Goal: Information Seeking & Learning: Learn about a topic

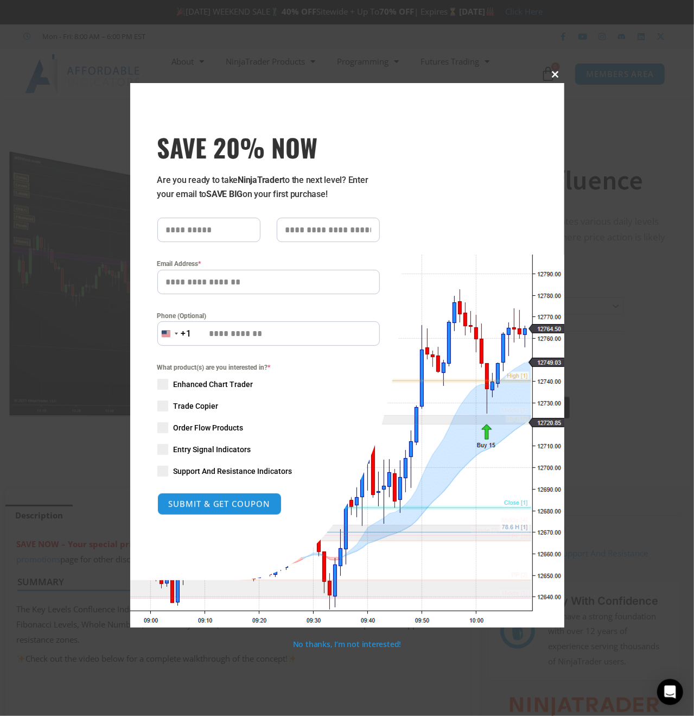
click at [555, 71] on span at bounding box center [555, 74] width 17 height 7
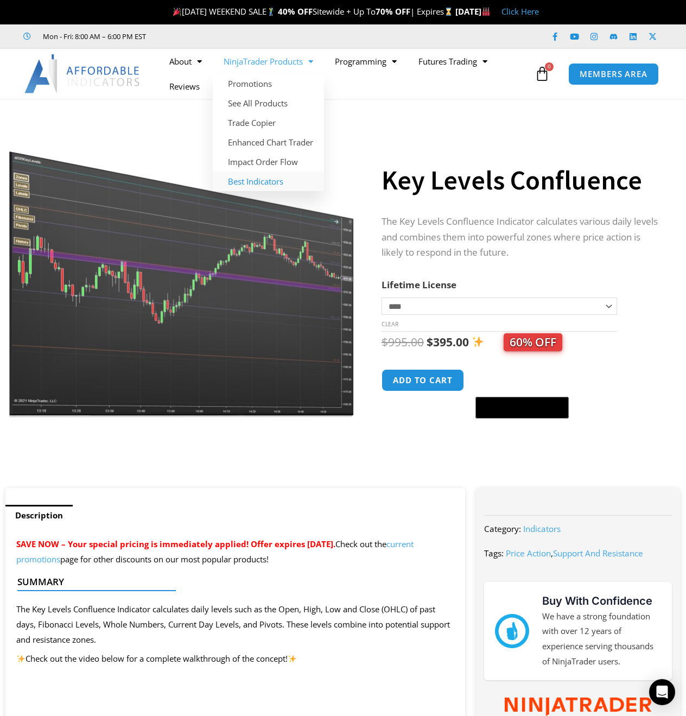
click at [276, 181] on link "Best Indicators" at bounding box center [268, 182] width 111 height 20
